Goal: Task Accomplishment & Management: Manage account settings

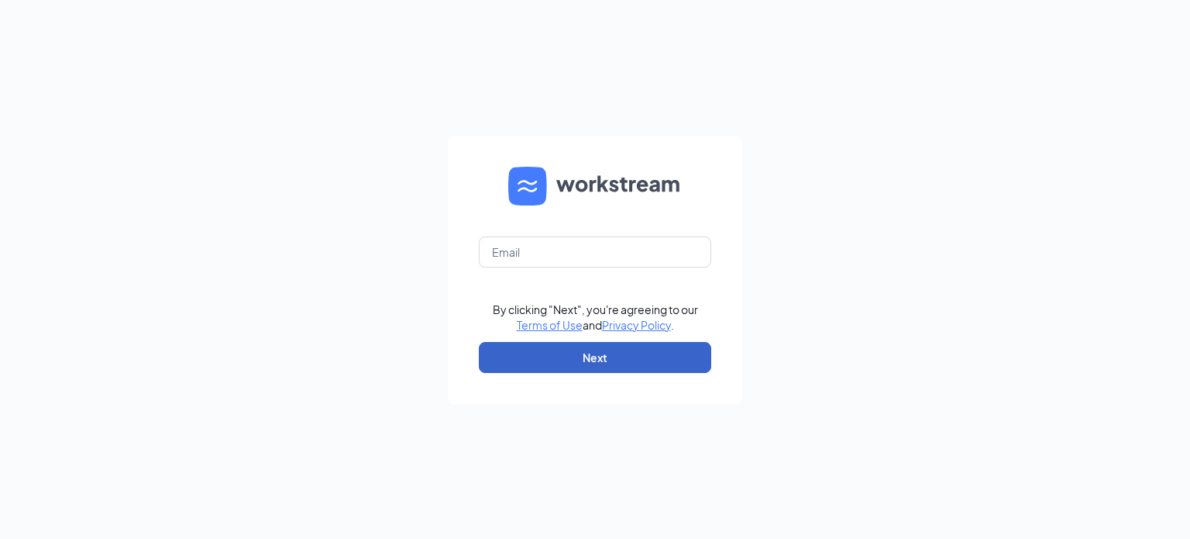
click at [633, 355] on button "Next" at bounding box center [595, 357] width 233 height 31
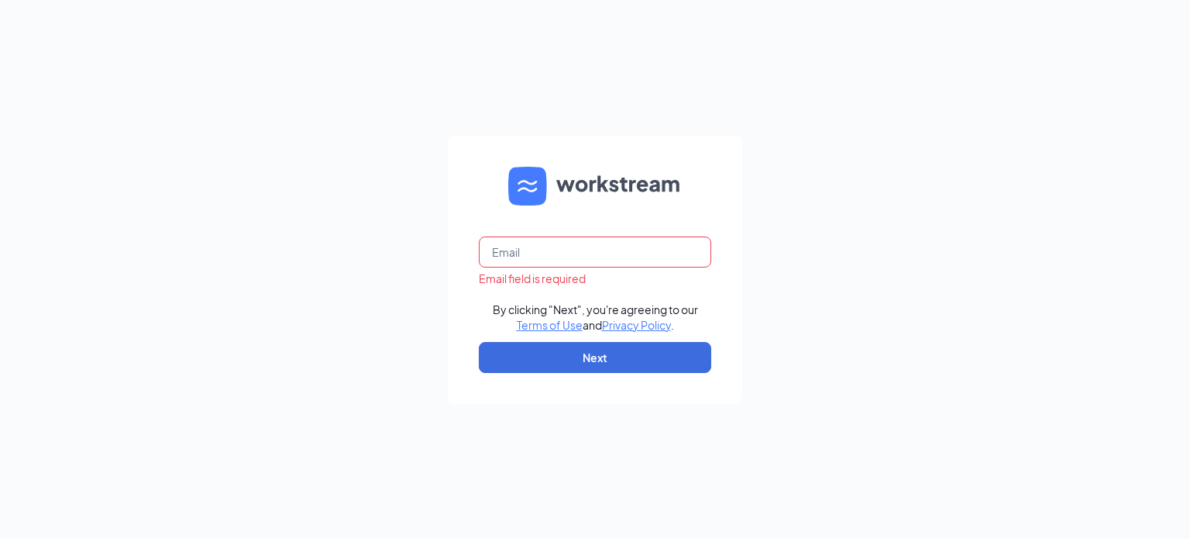
click at [552, 243] on input "text" at bounding box center [595, 251] width 233 height 31
type input "[EMAIL_ADDRESS][DOMAIN_NAME]"
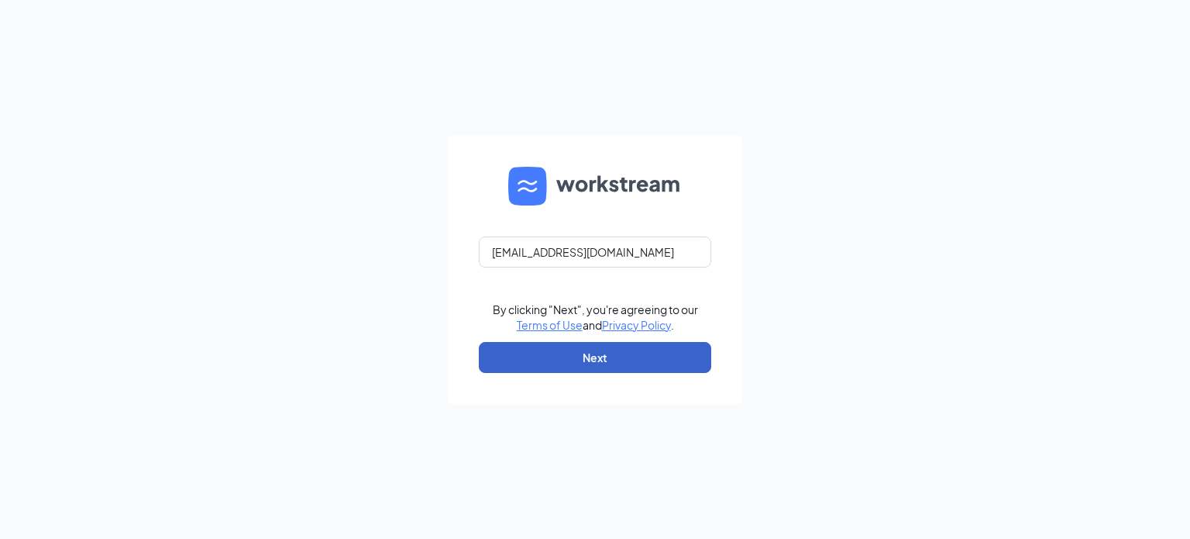
click at [594, 356] on button "Next" at bounding box center [595, 357] width 233 height 31
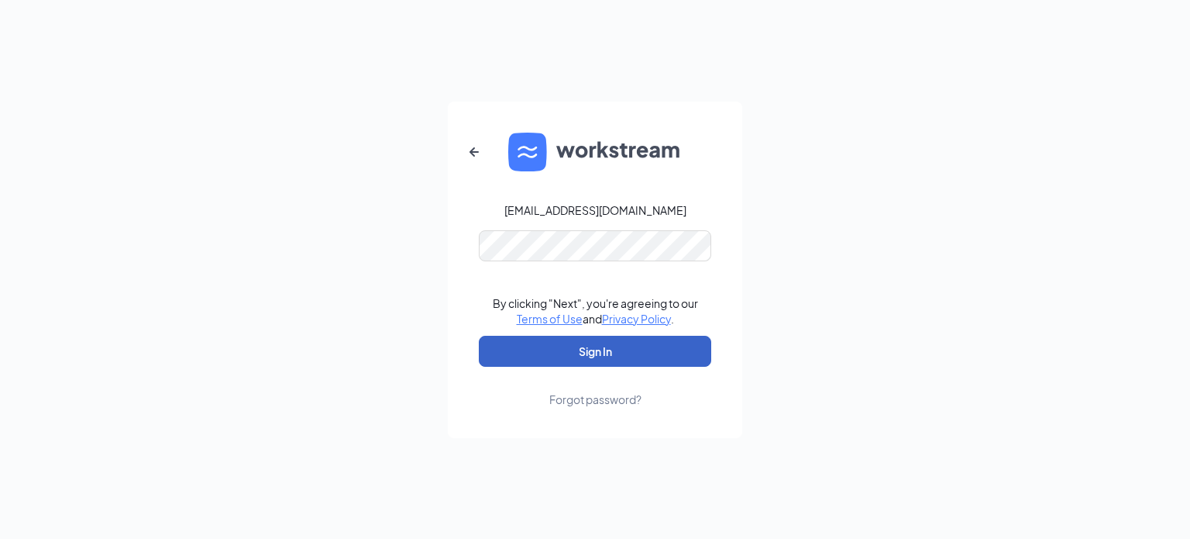
click at [581, 345] on button "Sign In" at bounding box center [595, 351] width 233 height 31
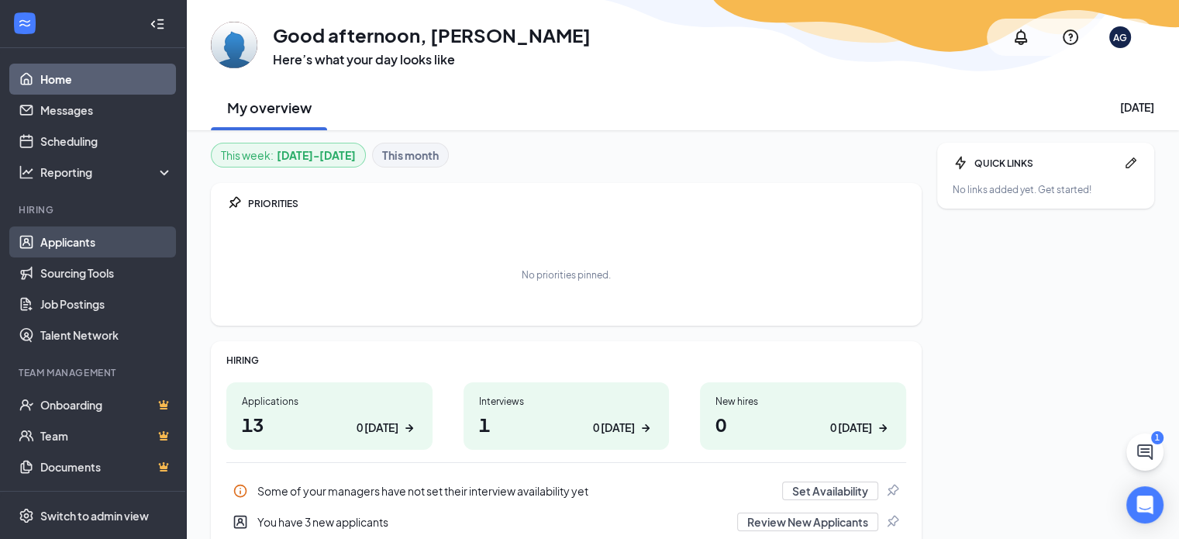
click at [99, 233] on link "Applicants" at bounding box center [106, 241] width 133 height 31
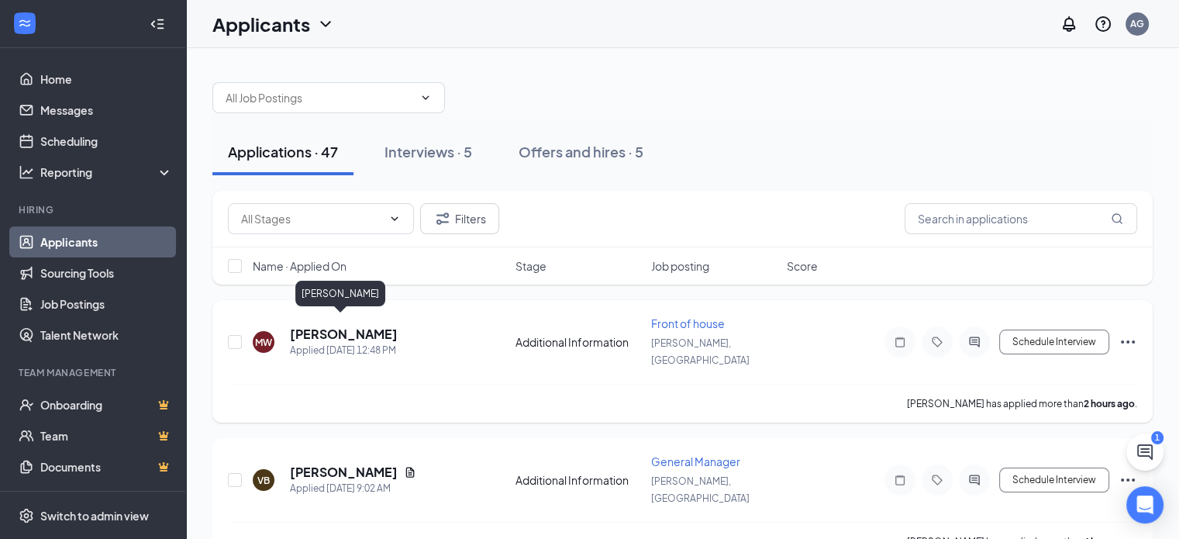
click at [348, 327] on h5 "Masie Weaver" at bounding box center [344, 334] width 108 height 17
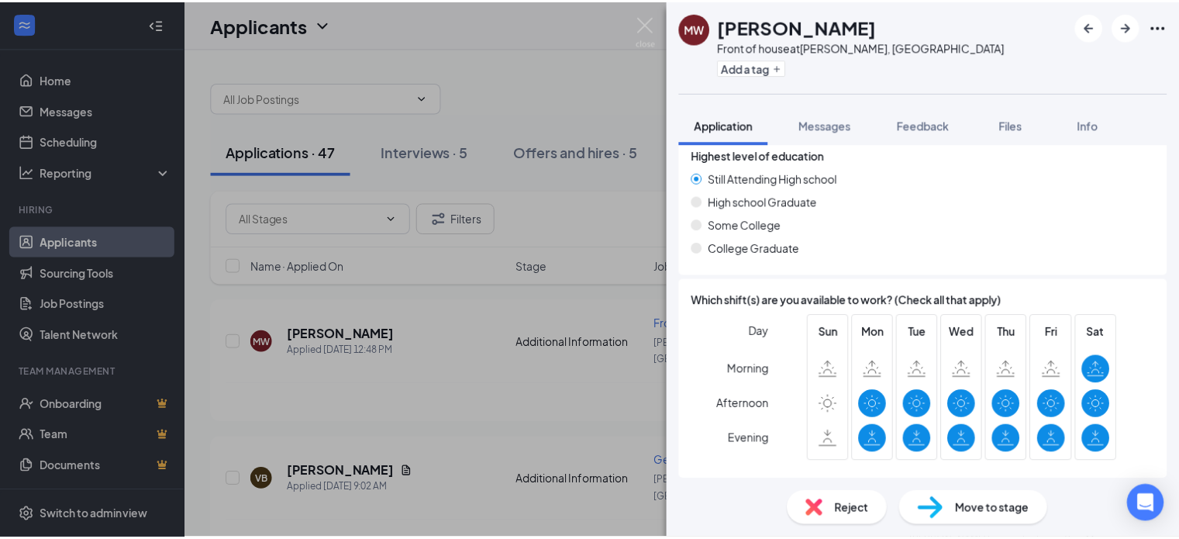
scroll to position [713, 0]
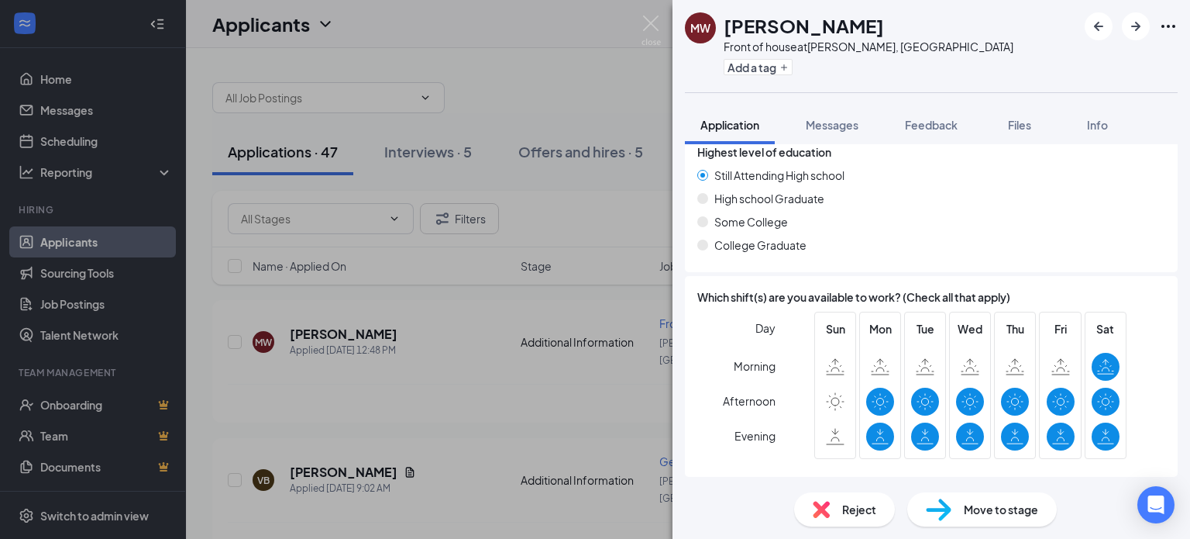
click at [419, 299] on div "MW Masie Weaver Front of house at Daphne, AL Add a tag Application Messages Fee…" at bounding box center [595, 269] width 1190 height 539
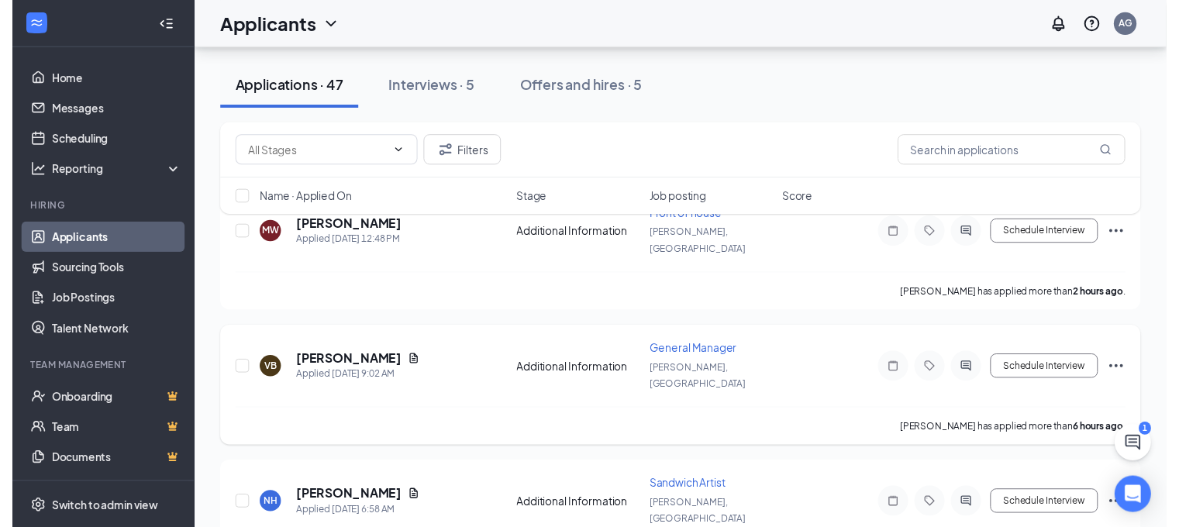
scroll to position [78, 0]
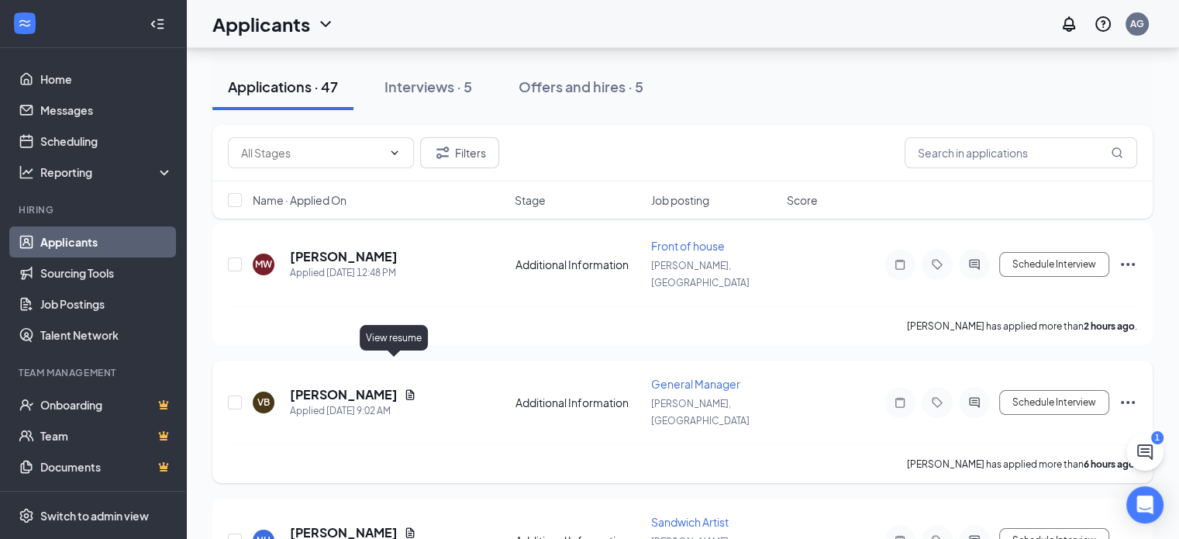
click at [406, 389] on icon "Document" at bounding box center [410, 394] width 9 height 10
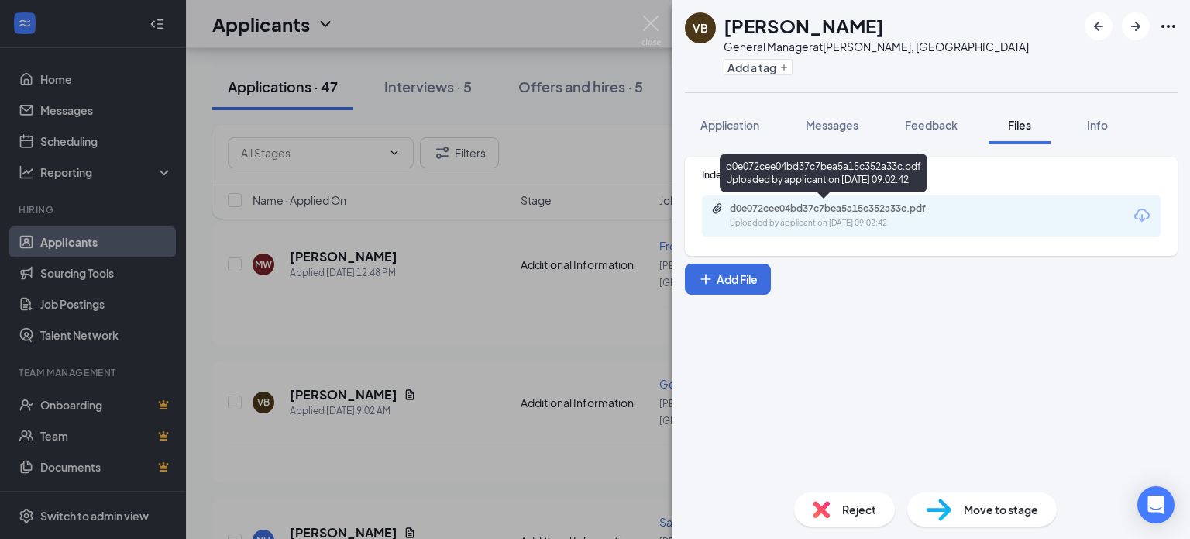
click at [729, 219] on div "d0e072cee04bd37c7bea5a15c352a33c.pdf Uploaded by applicant on Oct 15, 2025 at 0…" at bounding box center [837, 215] width 251 height 27
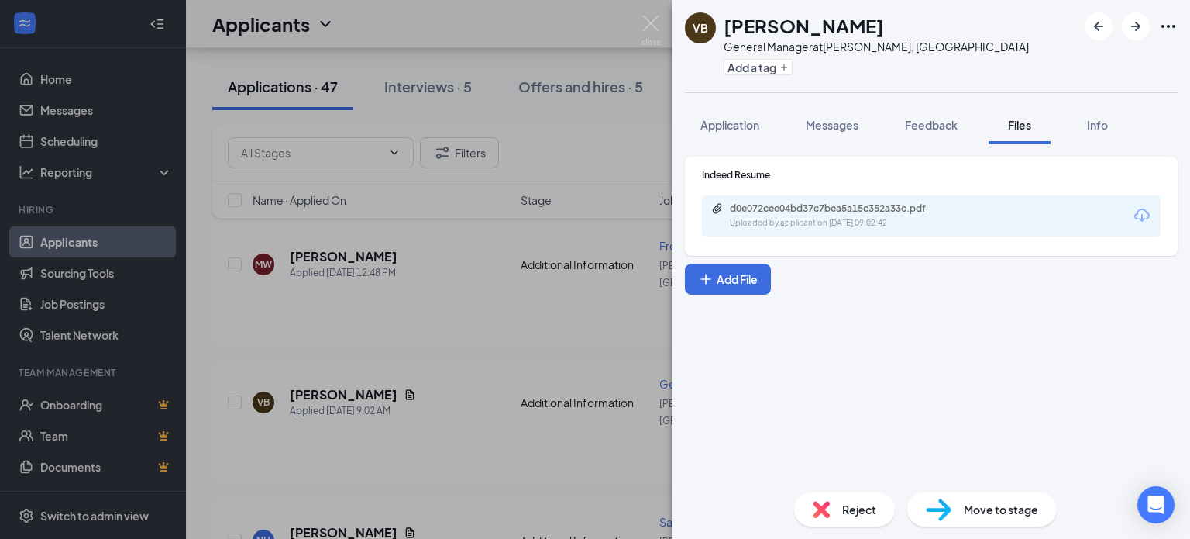
click at [617, 281] on div "VB Victoria Barlow General Manager at Daphne, AL Add a tag Application Messages…" at bounding box center [595, 269] width 1190 height 539
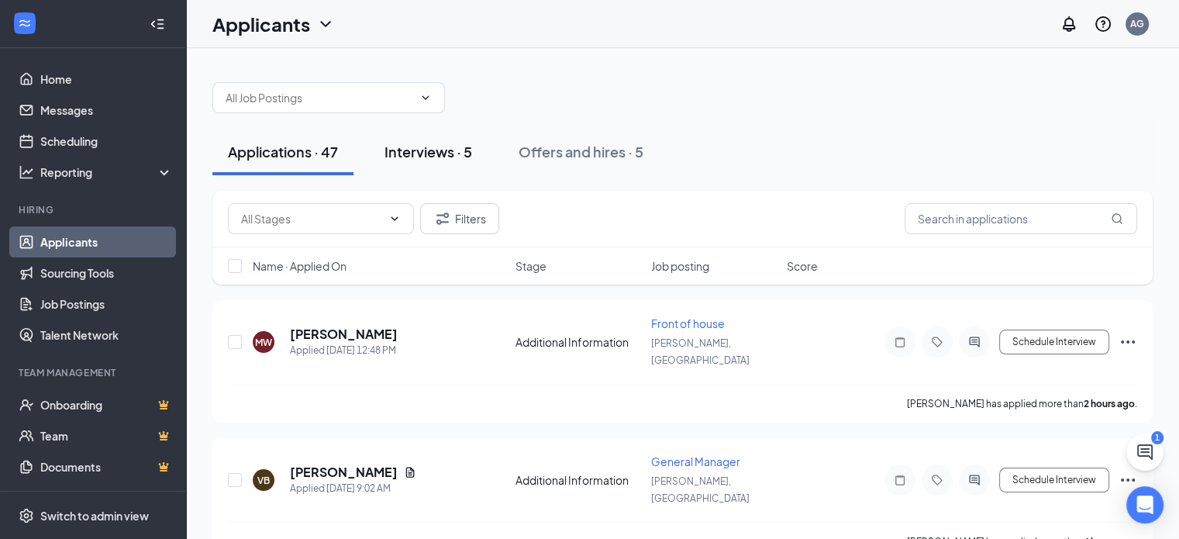
click at [439, 153] on div "Interviews · 5" at bounding box center [428, 151] width 88 height 19
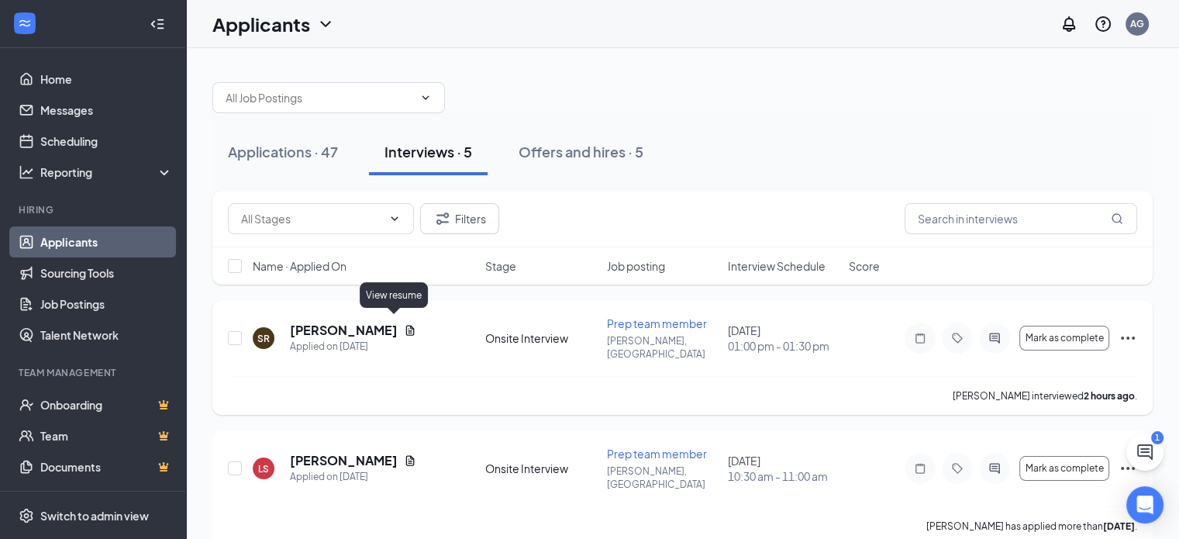
click at [406, 328] on icon "Document" at bounding box center [410, 330] width 9 height 10
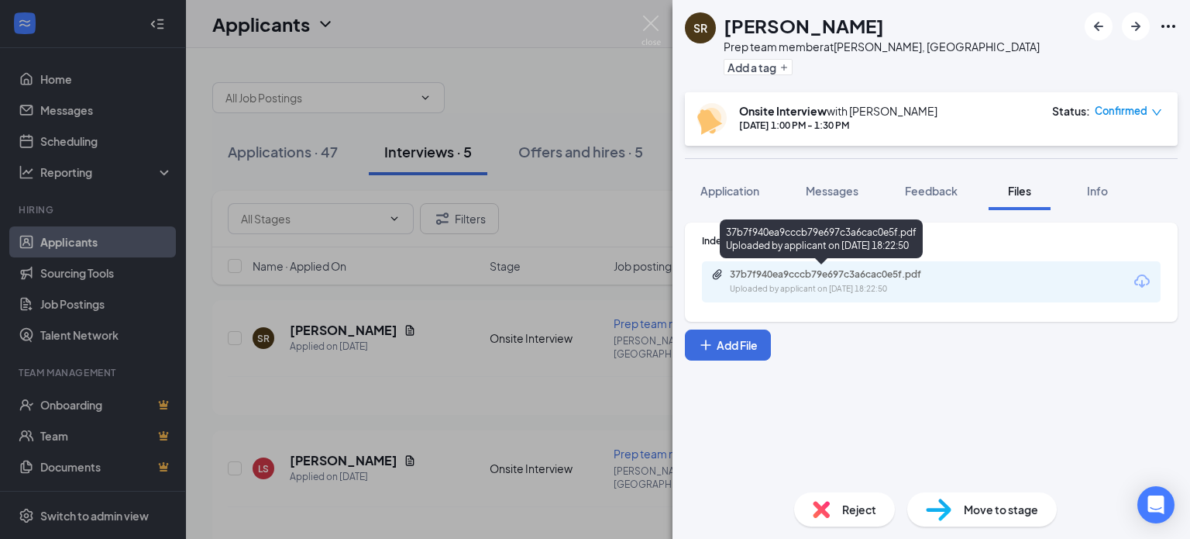
click at [820, 271] on div "37b7f940ea9cccb79e697c3a6cac0e5f.pdf" at bounding box center [838, 274] width 217 height 12
